Goal: Information Seeking & Learning: Learn about a topic

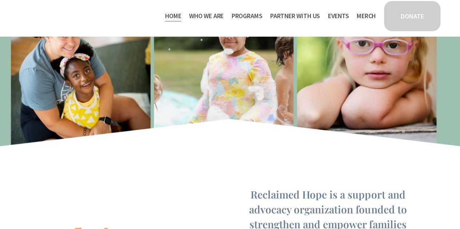
scroll to position [364, 0]
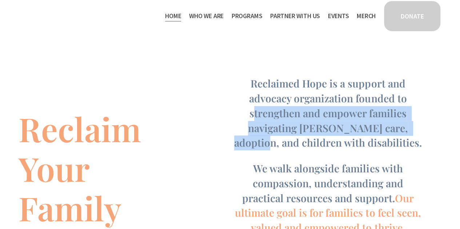
drag, startPoint x: 252, startPoint y: 117, endPoint x: 422, endPoint y: 125, distance: 170.4
click at [425, 126] on div "Reclaim Your Family Reclaimed Hope is a support and advocacy organization found…" at bounding box center [230, 156] width 460 height 212
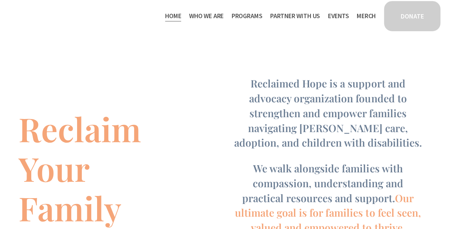
drag, startPoint x: 420, startPoint y: 148, endPoint x: 372, endPoint y: 144, distance: 48.6
click at [420, 147] on h4 "Reclaimed Hope is a support and advocacy organization founded to strengthen and…" at bounding box center [328, 113] width 192 height 74
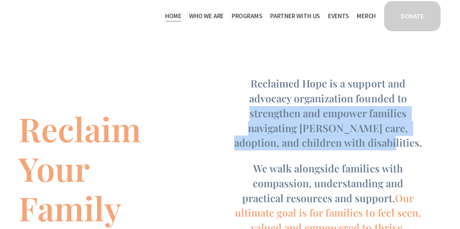
drag, startPoint x: 248, startPoint y: 117, endPoint x: 407, endPoint y: 151, distance: 161.8
click at [407, 151] on h4 "Reclaimed Hope is a support and advocacy organization founded to strengthen and…" at bounding box center [328, 113] width 192 height 74
copy span "strengthen and empower families navigating [PERSON_NAME] care, adoption, and ch…"
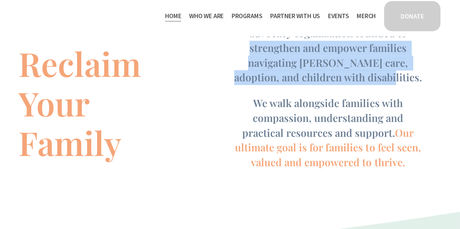
scroll to position [436, 0]
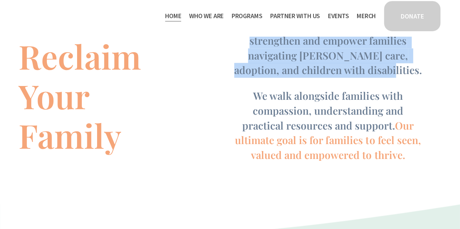
drag, startPoint x: 406, startPoint y: 164, endPoint x: 249, endPoint y: 92, distance: 172.6
click at [249, 92] on div "Reclaimed Hope is a support and advocacy organization founded to strengthen and…" at bounding box center [328, 83] width 192 height 159
copy h4 "We walk alongside families with compassion, understanding and practical resourc…"
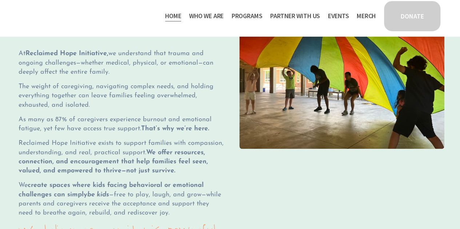
scroll to position [727, 0]
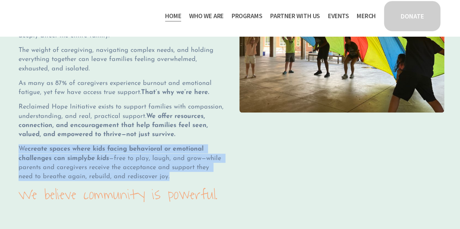
drag, startPoint x: 169, startPoint y: 183, endPoint x: 17, endPoint y: 153, distance: 155.5
click at [17, 153] on div "There is hope after hardship At Reclaimed Hope Initiative, we understand that t…" at bounding box center [121, 91] width 218 height 223
copy span "We create spaces where kids facing behavioral or emotional challenges can simpl…"
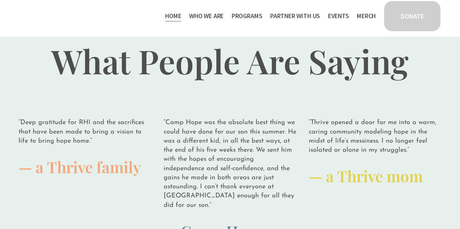
scroll to position [1673, 0]
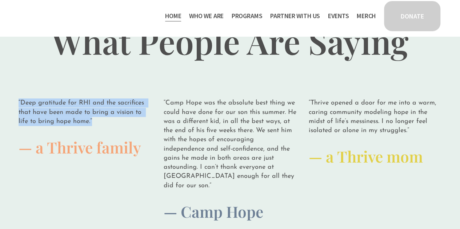
drag, startPoint x: 93, startPoint y: 131, endPoint x: 17, endPoint y: 106, distance: 80.3
click at [17, 106] on div "“Deep gratitude for RHI and the sacrifices that have been made to bring a visio…" at bounding box center [84, 128] width 145 height 72
copy p "“Deep gratitude for RHI and the sacrifices that have been made to bring a visio…"
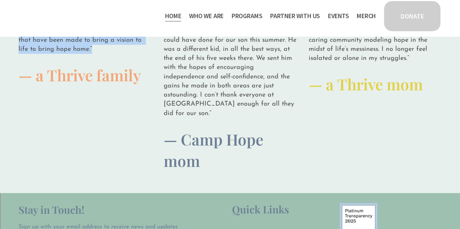
scroll to position [1745, 0]
